Goal: Task Accomplishment & Management: Manage account settings

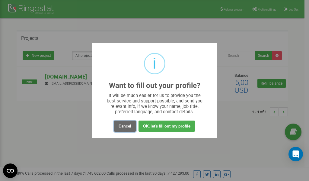
click at [123, 125] on button "Cancel" at bounding box center [125, 125] width 22 height 11
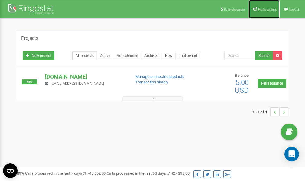
click at [264, 8] on span "Profile settings" at bounding box center [267, 9] width 18 height 3
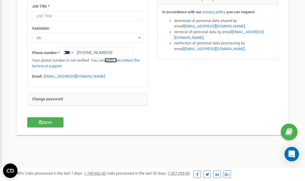
click at [113, 61] on link "verify it" at bounding box center [110, 60] width 12 height 5
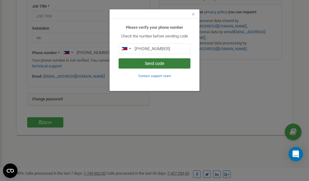
click at [155, 63] on button "Send code" at bounding box center [155, 63] width 72 height 10
